Goal: Check status: Check status

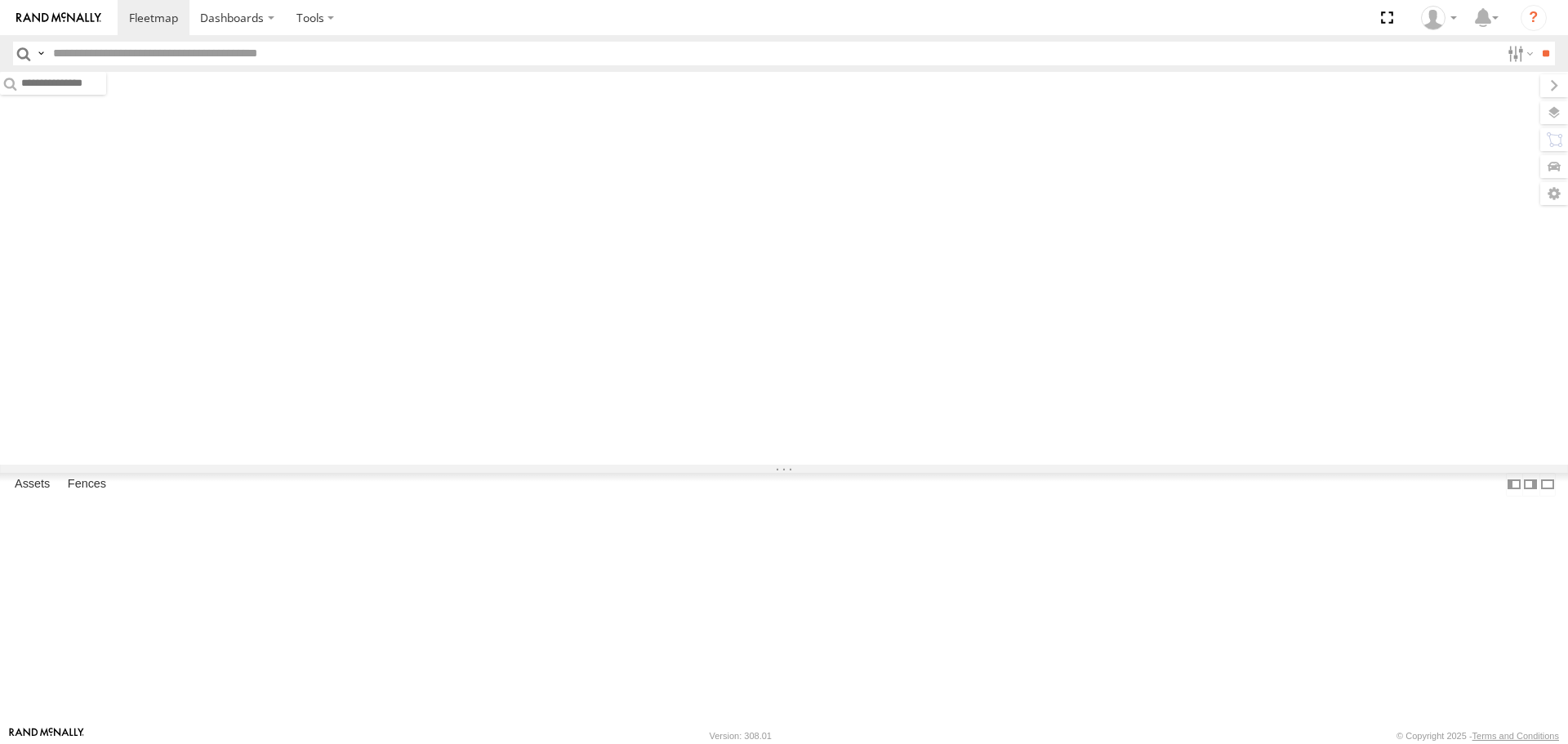
type input "*****"
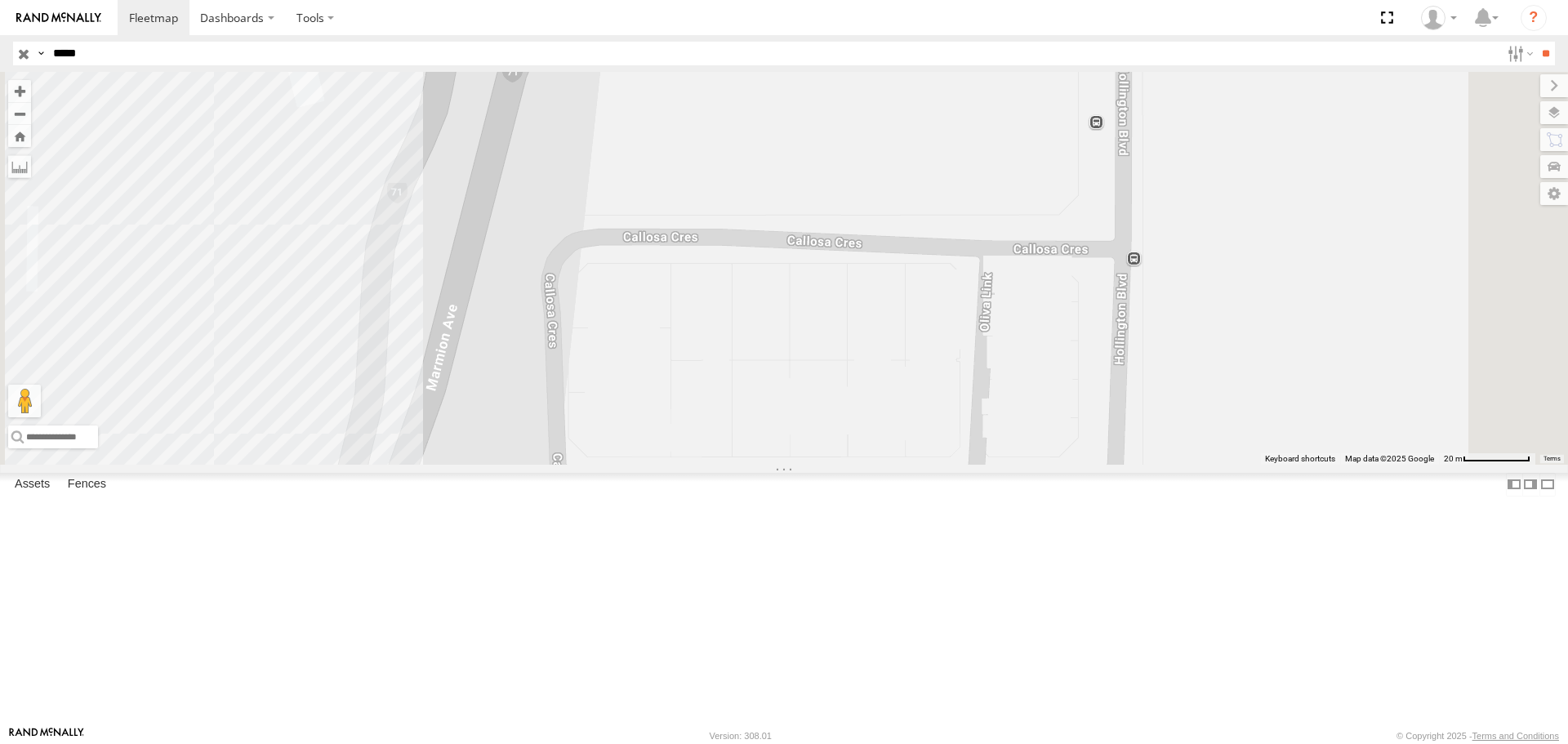
click at [1547, 118] on label at bounding box center [1555, 113] width 28 height 23
click at [0, 0] on span "Overlays" at bounding box center [0, 0] width 0 height 0
click at [0, 0] on label at bounding box center [0, 0] width 0 height 0
click at [0, 0] on span "Satellite + Roadmap" at bounding box center [0, 0] width 0 height 0
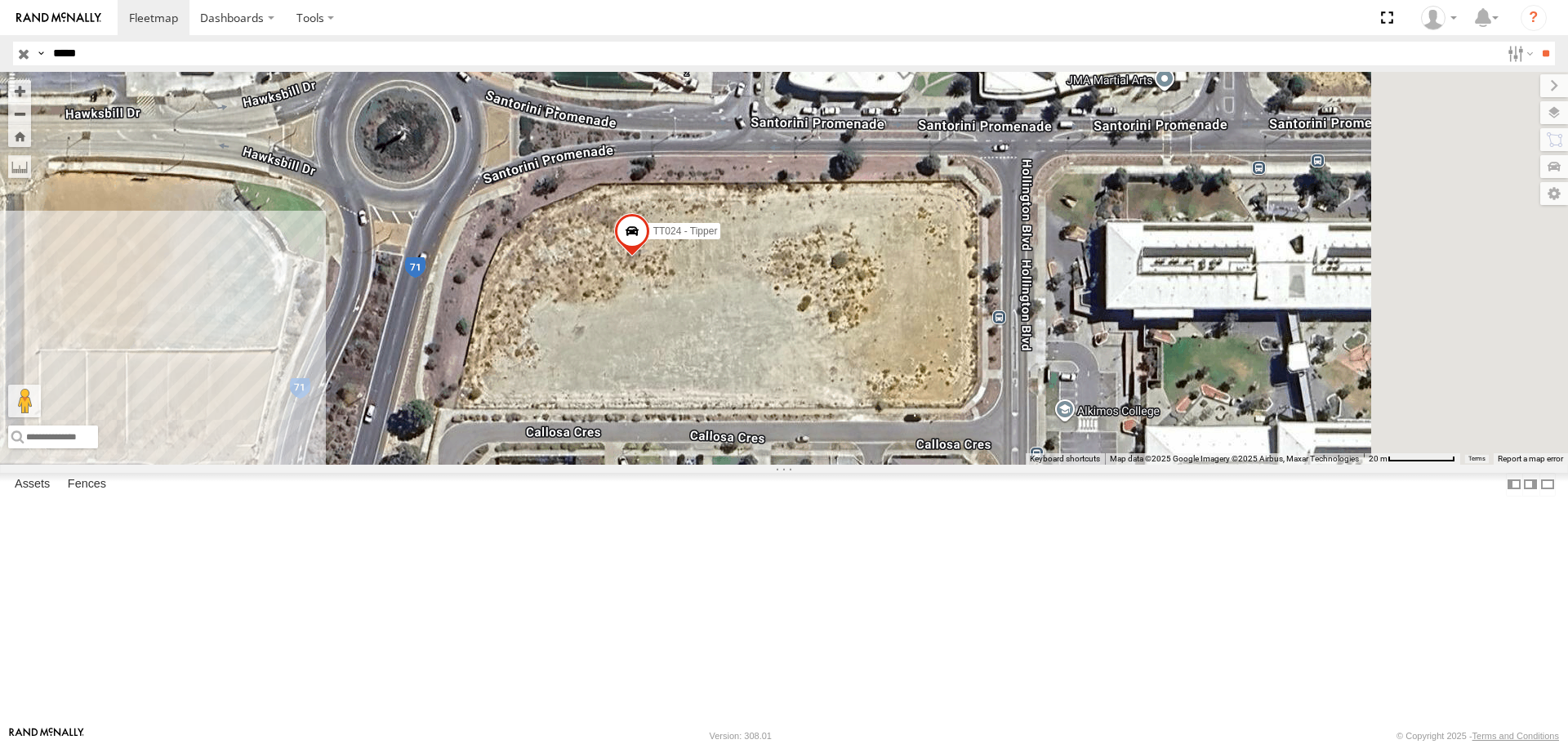
drag, startPoint x: 1088, startPoint y: 244, endPoint x: 986, endPoint y: 447, distance: 227.2
click at [986, 447] on div "TT024 - Tipper" at bounding box center [784, 268] width 1568 height 392
